Goal: Transaction & Acquisition: Download file/media

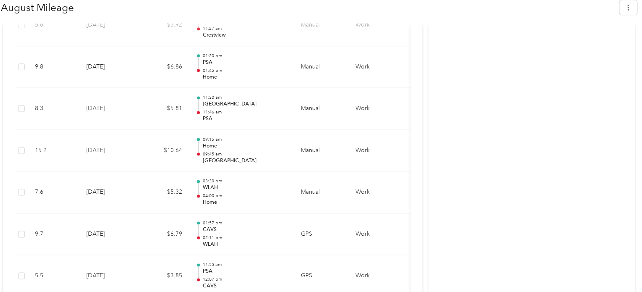
scroll to position [554, 0]
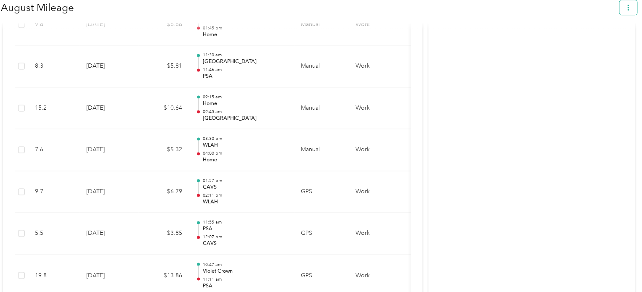
click at [635, 11] on button "button" at bounding box center [628, 7] width 18 height 15
click at [609, 43] on span "Download" at bounding box center [608, 47] width 28 height 9
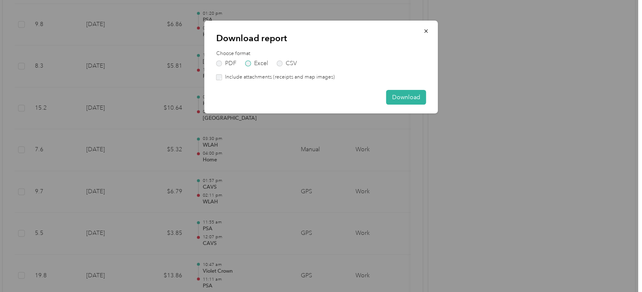
click at [259, 63] on label "Excel" at bounding box center [256, 64] width 23 height 6
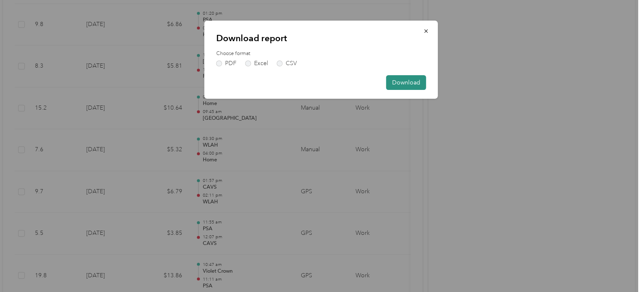
click at [409, 79] on button "Download" at bounding box center [406, 82] width 40 height 15
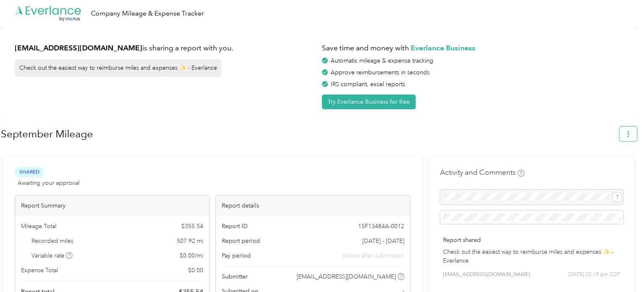
click at [631, 138] on button "button" at bounding box center [628, 134] width 18 height 15
click at [612, 169] on span "Download" at bounding box center [608, 173] width 28 height 9
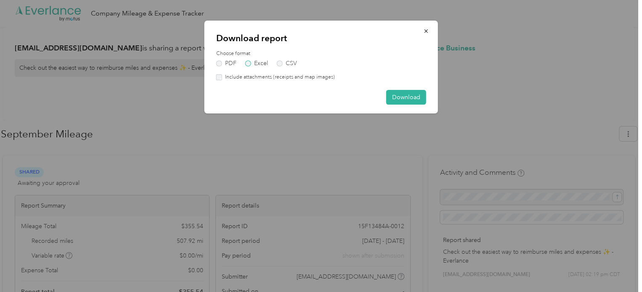
click at [256, 62] on label "Excel" at bounding box center [256, 64] width 23 height 6
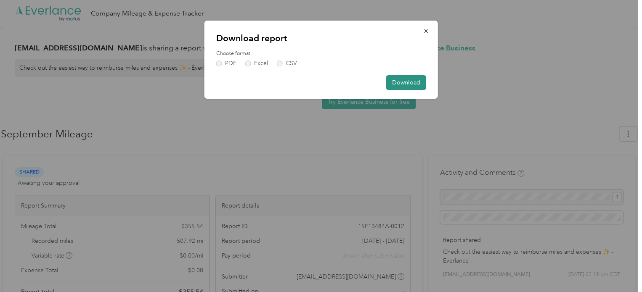
click at [402, 81] on button "Download" at bounding box center [406, 82] width 40 height 15
